Goal: Check status: Check status

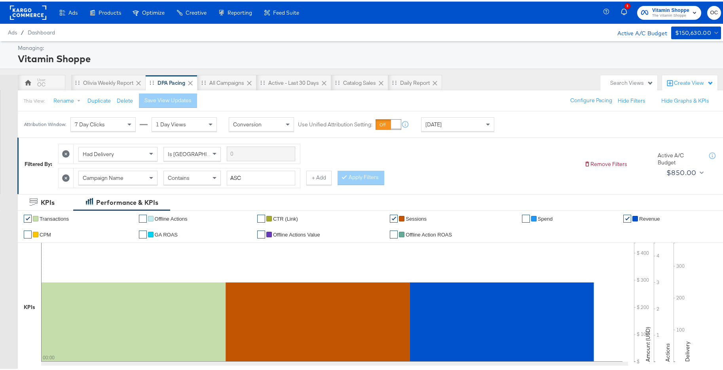
click at [465, 127] on div "[DATE]" at bounding box center [458, 122] width 72 height 13
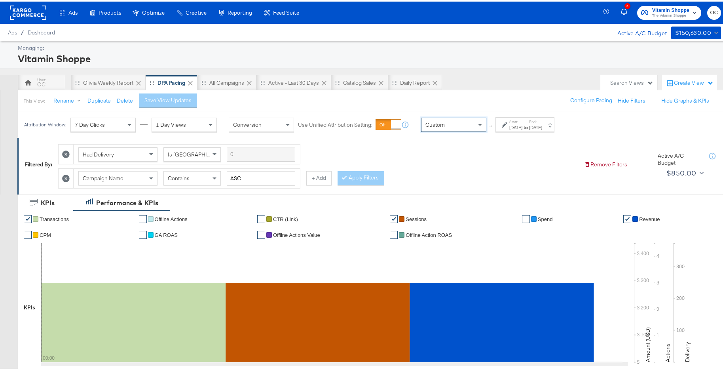
click at [561, 133] on div "Attribution Window: 7 Day Clicks 1 Day Views Conversion Use Unified Attribution…" at bounding box center [291, 123] width 547 height 27
click at [542, 129] on div "Sep 24th 2025" at bounding box center [535, 126] width 13 height 6
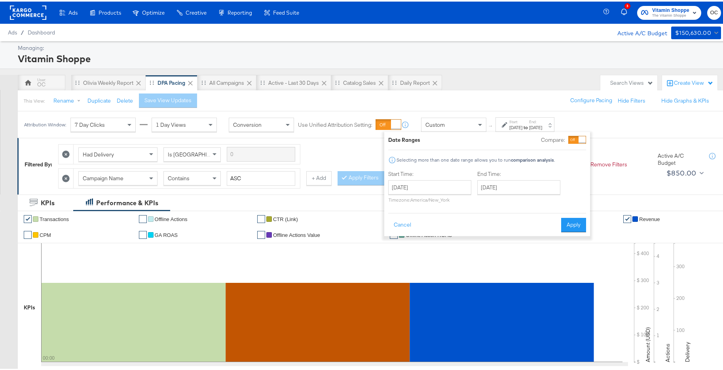
click at [584, 136] on div at bounding box center [582, 138] width 7 height 7
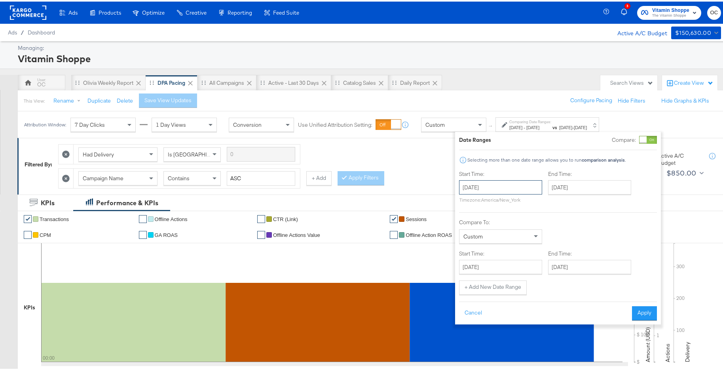
click at [492, 192] on input "September 24th 2025" at bounding box center [500, 186] width 83 height 14
click at [482, 237] on td "8" at bounding box center [481, 236] width 13 height 11
type input "September 8th 2025"
click at [587, 190] on input "September 24th 2025" at bounding box center [587, 186] width 83 height 14
click at [553, 247] on td "14" at bounding box center [554, 247] width 13 height 11
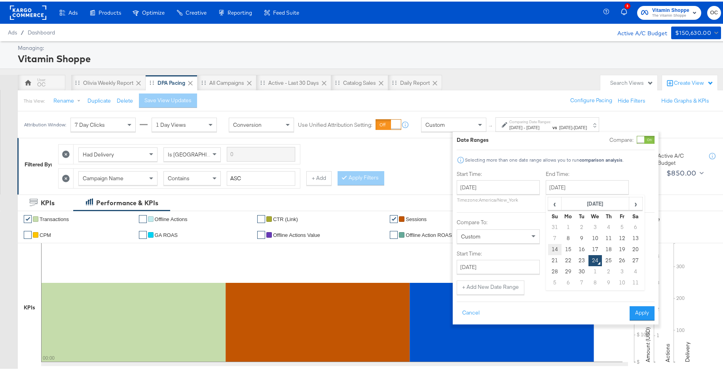
type input "September 14th 2025"
click at [515, 260] on input "September 24th 2025" at bounding box center [498, 265] width 83 height 14
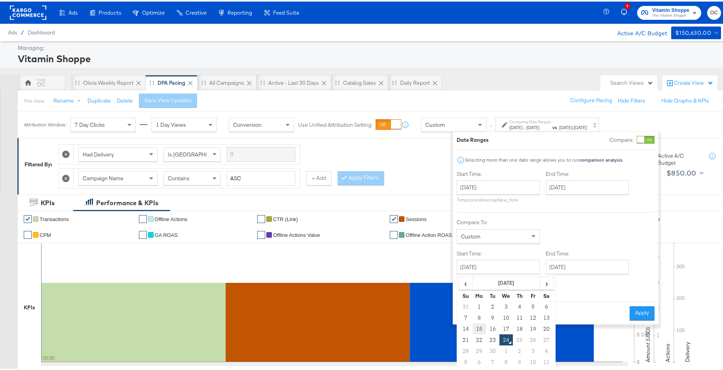
click at [481, 327] on td "15" at bounding box center [479, 326] width 13 height 11
type input "September 15th 2025"
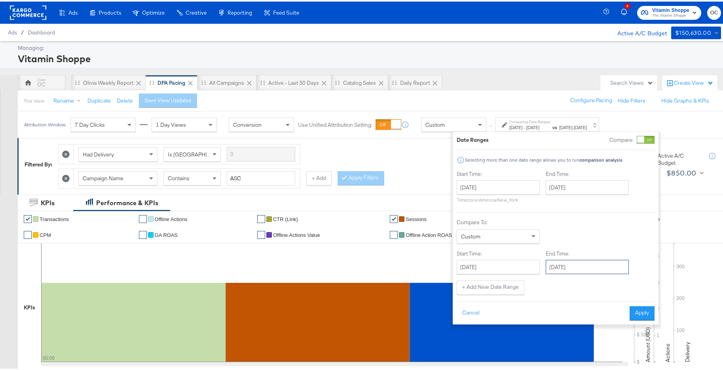
click at [588, 268] on input "September 24th 2025" at bounding box center [587, 265] width 83 height 14
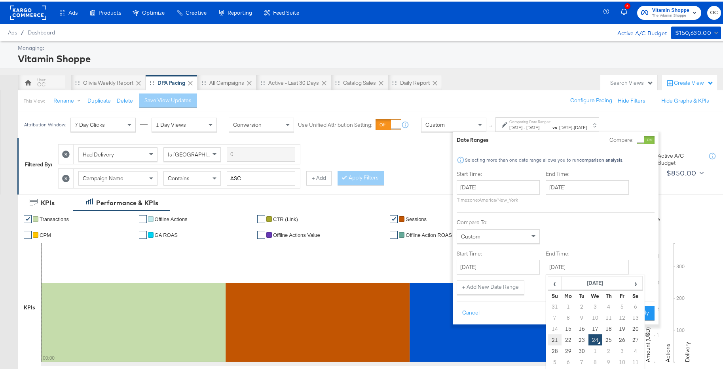
click at [556, 338] on td "21" at bounding box center [554, 338] width 13 height 11
type input "September 21st 2025"
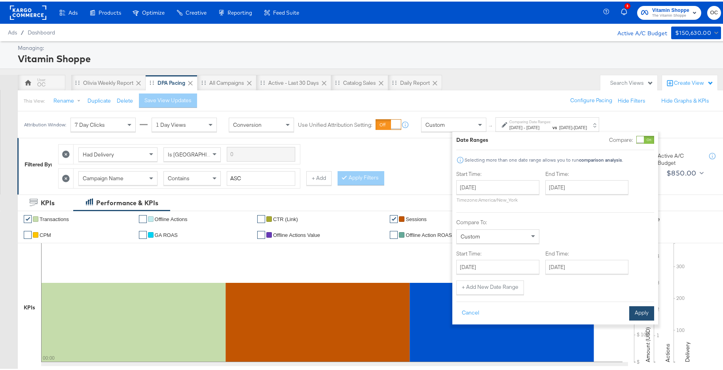
click at [650, 310] on button "Apply" at bounding box center [641, 311] width 25 height 14
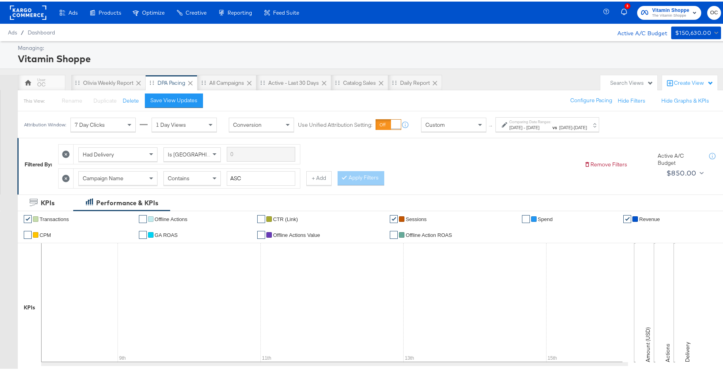
click at [44, 13] on rect at bounding box center [28, 11] width 36 height 14
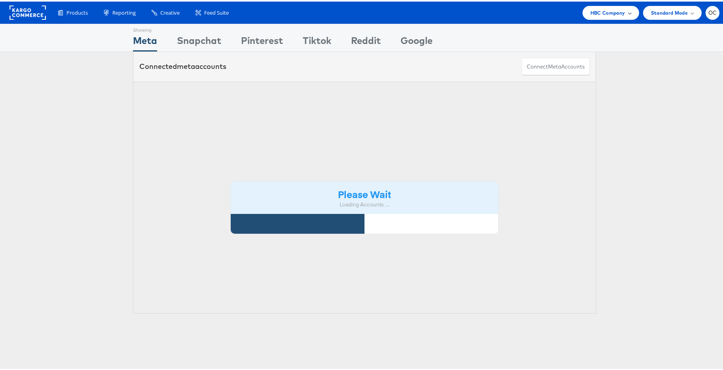
click at [607, 13] on span "HBC Company" at bounding box center [608, 11] width 35 height 8
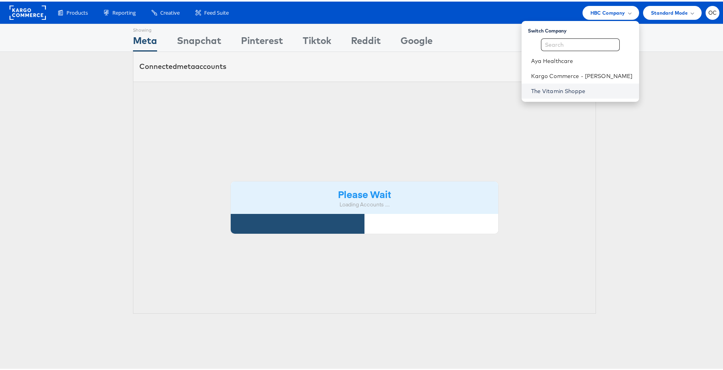
click at [565, 86] on link "The Vitamin Shoppe" at bounding box center [582, 90] width 102 height 8
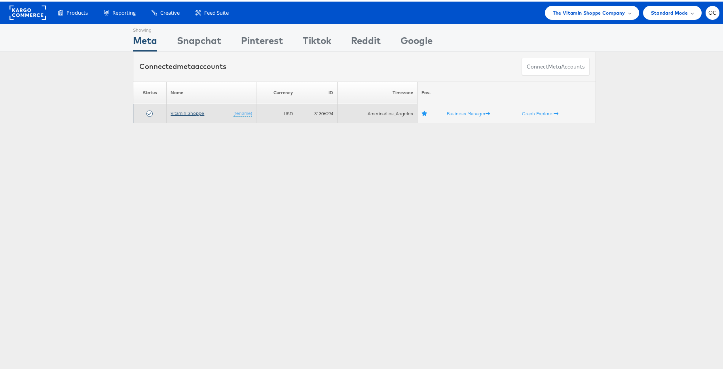
click at [194, 114] on link "Vitamin Shoppe" at bounding box center [188, 111] width 34 height 6
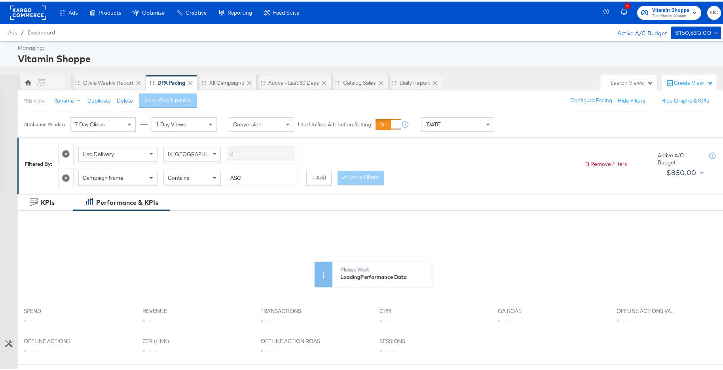
click at [478, 127] on div "[DATE]" at bounding box center [458, 122] width 72 height 13
click at [534, 130] on div "Attribution Window: 7 Day Clicks 1 Day Views Conversion Use Unified Attribution…" at bounding box center [291, 123] width 547 height 27
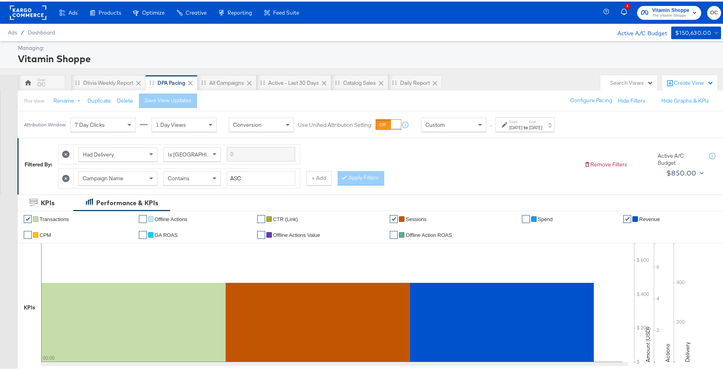
click at [542, 127] on div "Sep 24th 2025" at bounding box center [535, 126] width 13 height 6
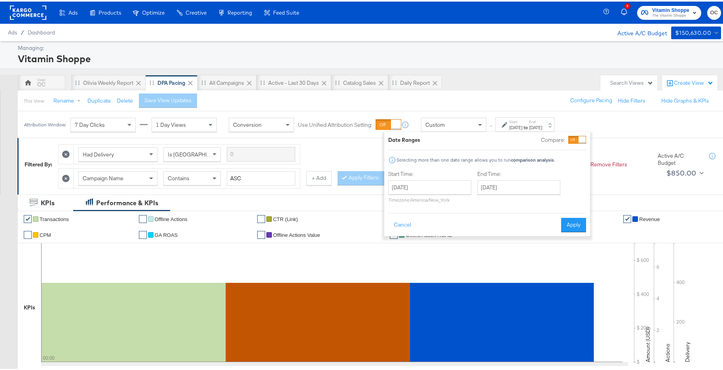
click at [577, 141] on div at bounding box center [578, 138] width 18 height 8
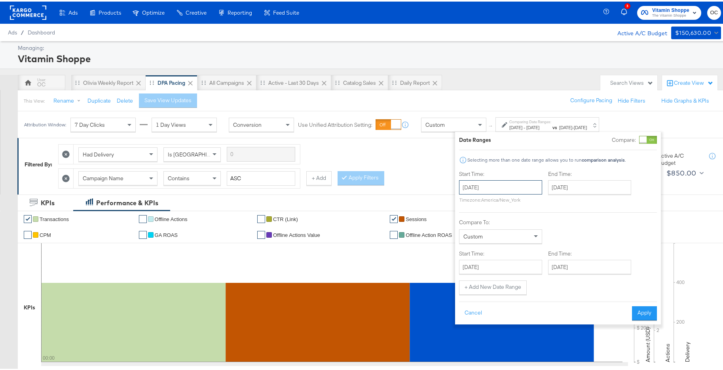
click at [508, 190] on input "September 24th 2025" at bounding box center [500, 186] width 83 height 14
click at [484, 235] on td "8" at bounding box center [481, 236] width 13 height 11
type input "September 8th 2025"
click at [570, 196] on div "End Time: September 24th 2025 ‹ September 2025 › Su Mo Tu We Th Fr Sa 31 1 2 3 …" at bounding box center [589, 187] width 86 height 36
click at [578, 188] on input "September 24th 2025" at bounding box center [587, 186] width 83 height 14
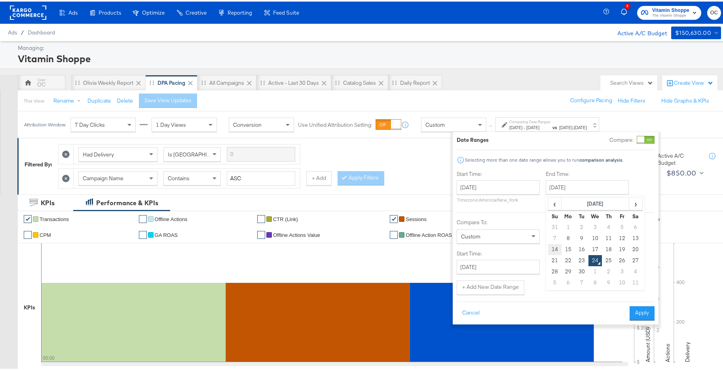
click at [554, 246] on td "14" at bounding box center [554, 247] width 13 height 11
type input "September 14th 2025"
click at [521, 263] on input "September 24th 2025" at bounding box center [498, 265] width 83 height 14
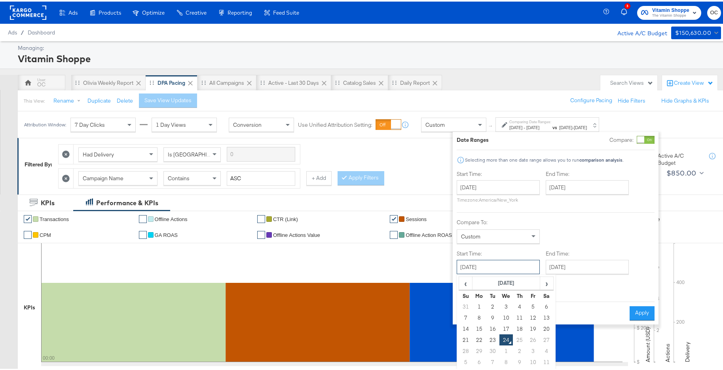
scroll to position [29, 0]
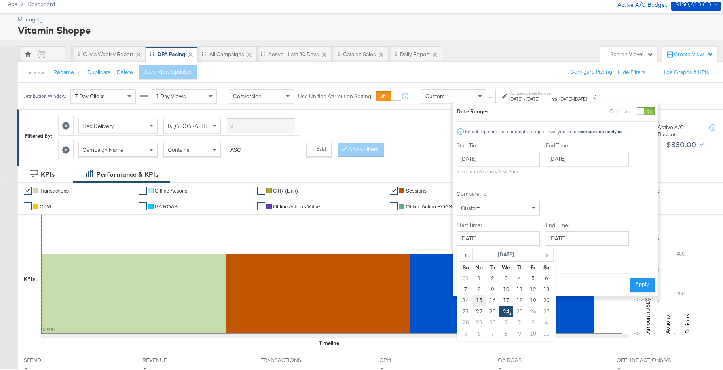
click at [475, 298] on td "15" at bounding box center [479, 298] width 13 height 11
type input "September 15th 2025"
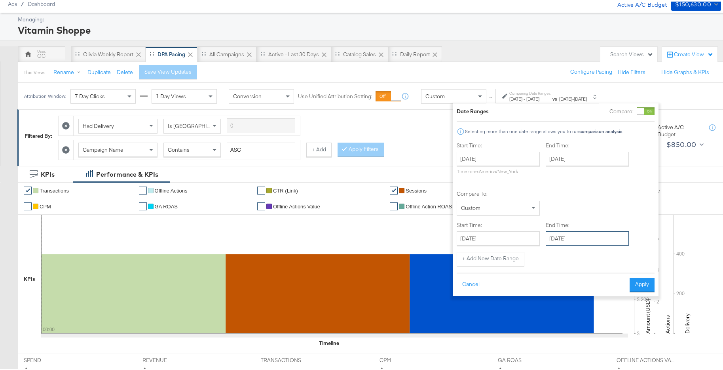
click at [578, 233] on input "September 24th 2025" at bounding box center [587, 237] width 83 height 14
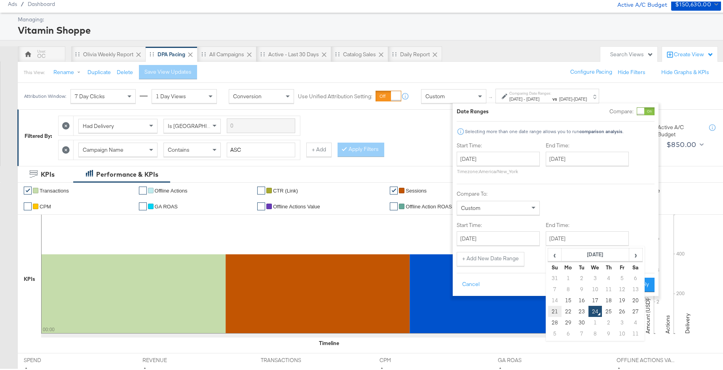
click at [554, 310] on td "21" at bounding box center [554, 309] width 13 height 11
type input "September 21st 2025"
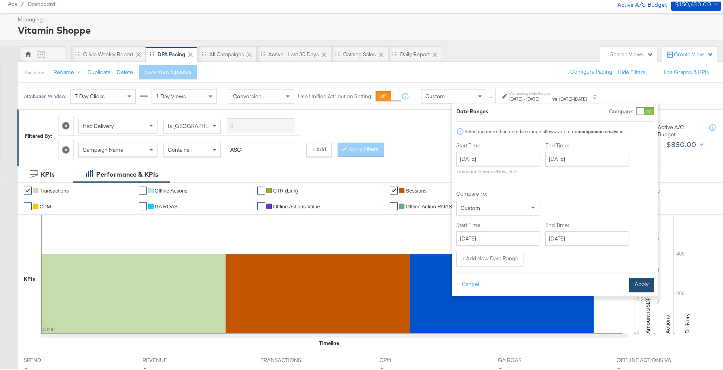
click at [649, 280] on button "Apply" at bounding box center [641, 283] width 25 height 14
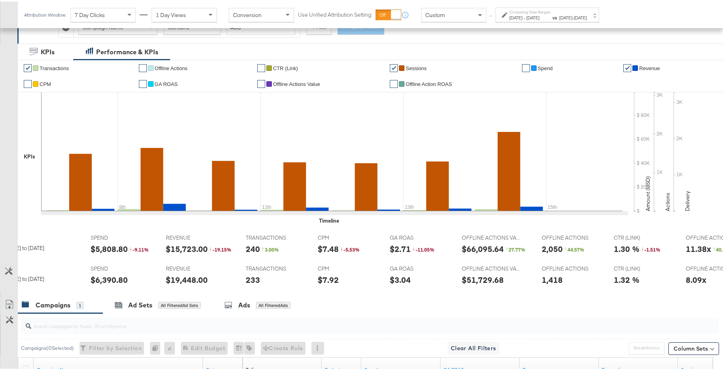
scroll to position [0, 0]
